Goal: Information Seeking & Learning: Learn about a topic

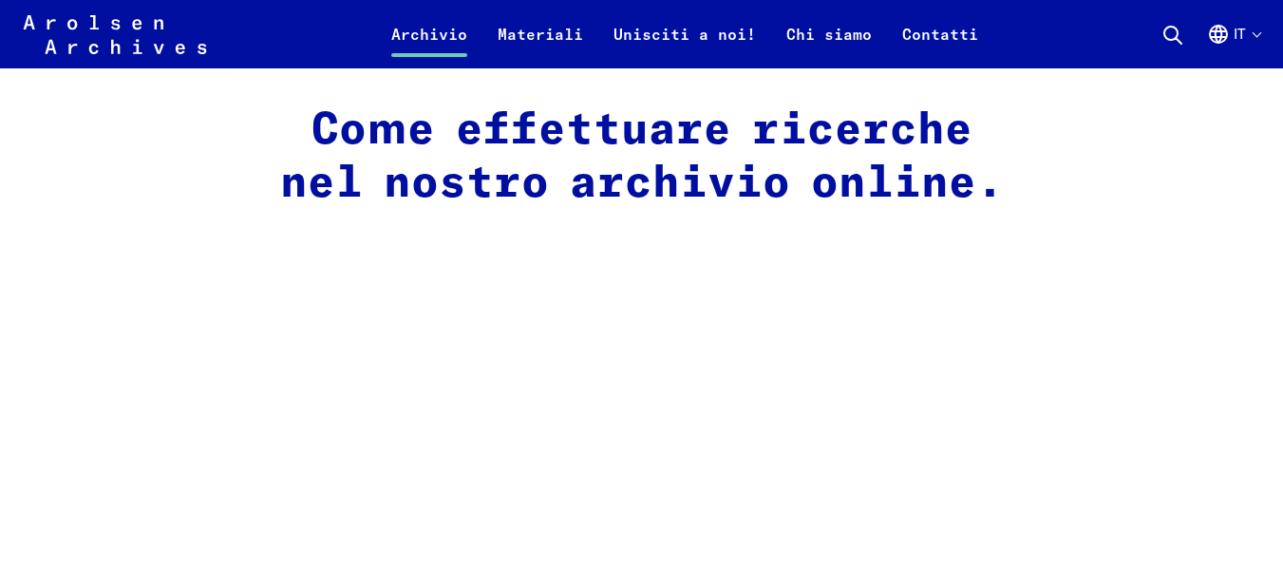
scroll to position [1140, 0]
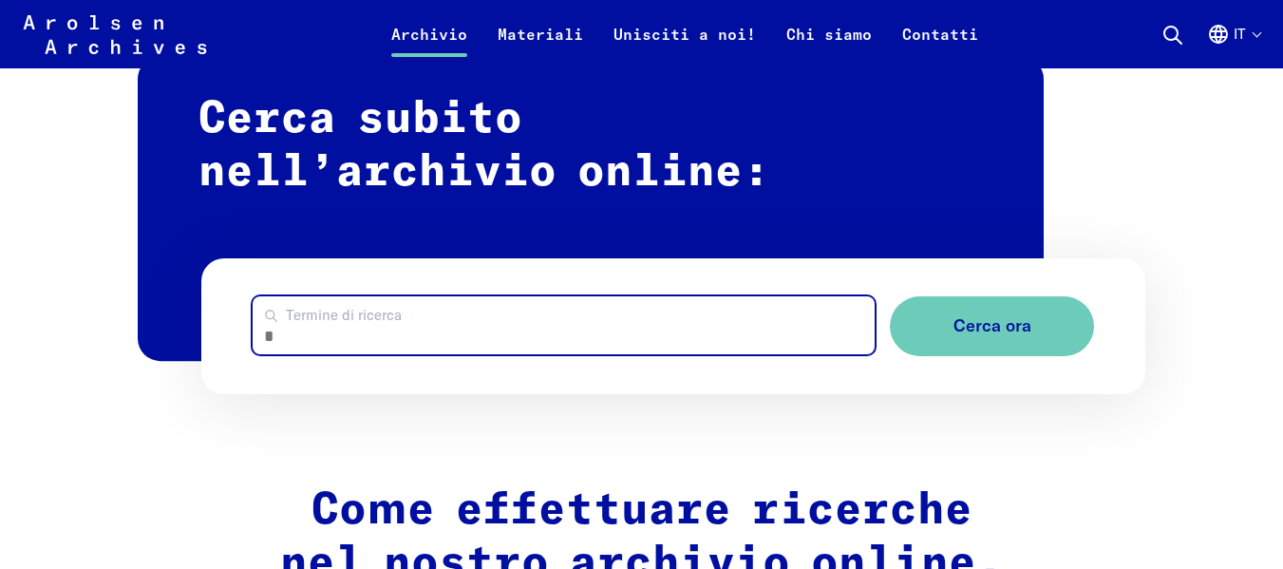
click at [501, 327] on input "Termine di ricerca" at bounding box center [564, 325] width 622 height 58
type input "**********"
click at [890, 296] on button "Cerca ora" at bounding box center [992, 326] width 204 height 60
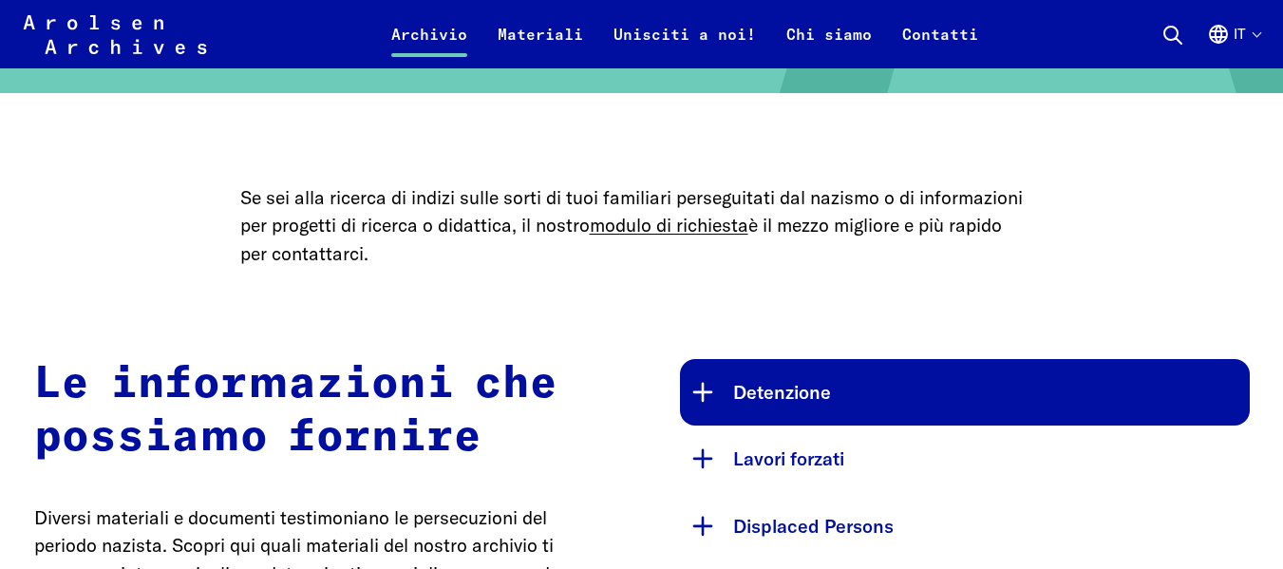
scroll to position [855, 0]
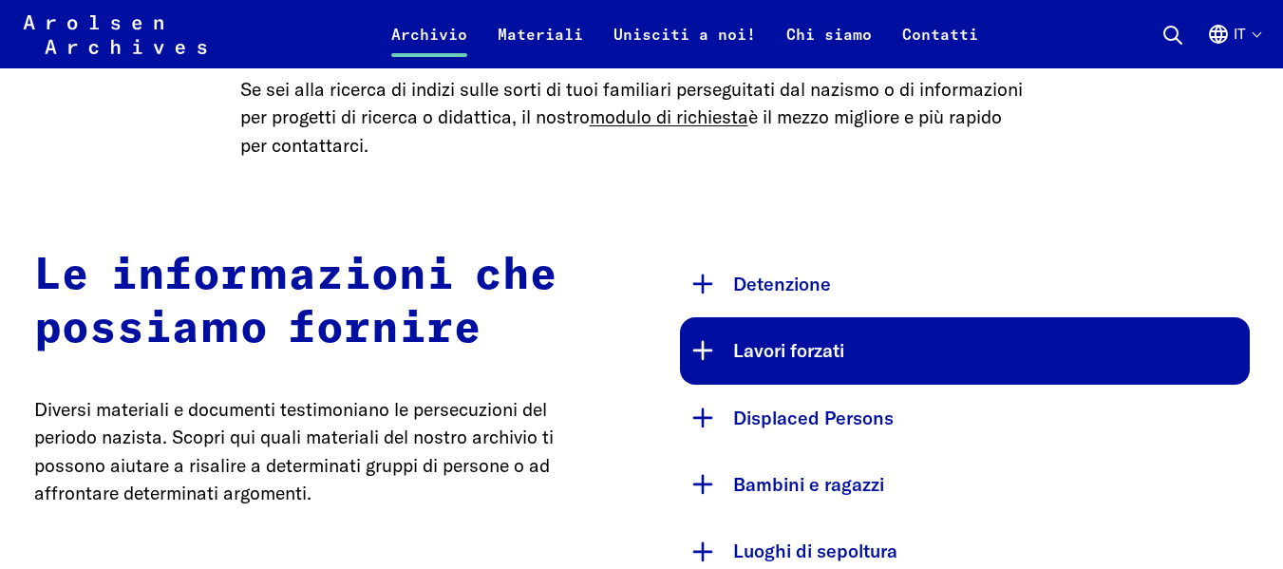
click at [795, 361] on button "Lavori forzati" at bounding box center [965, 350] width 570 height 66
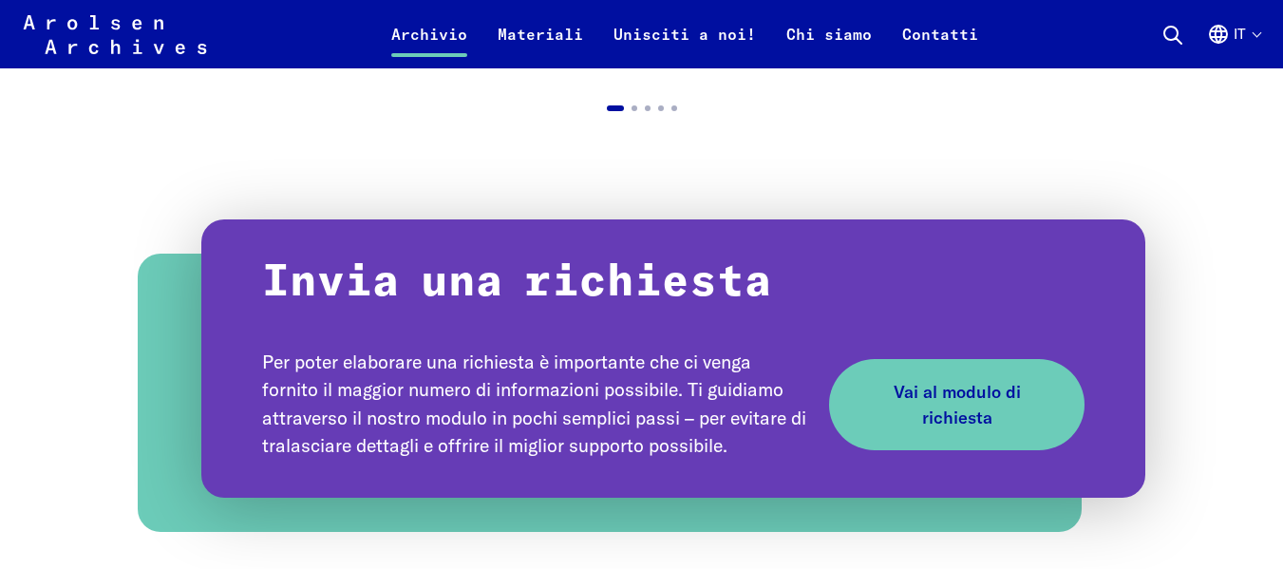
scroll to position [2375, 0]
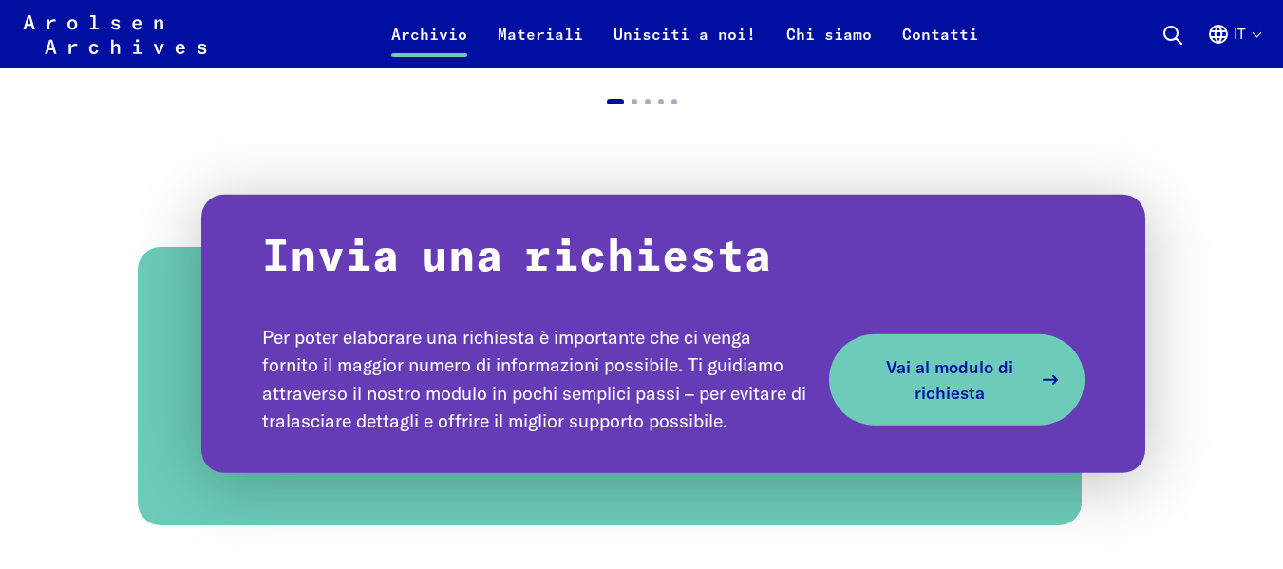
click at [964, 374] on span "Vai al modulo di richiesta" at bounding box center [949, 378] width 164 height 51
click at [961, 377] on span "Vai al modulo di richiesta" at bounding box center [949, 378] width 164 height 51
click at [1018, 392] on span "Vai al modulo di richiesta" at bounding box center [949, 378] width 164 height 51
